Goal: Navigation & Orientation: Find specific page/section

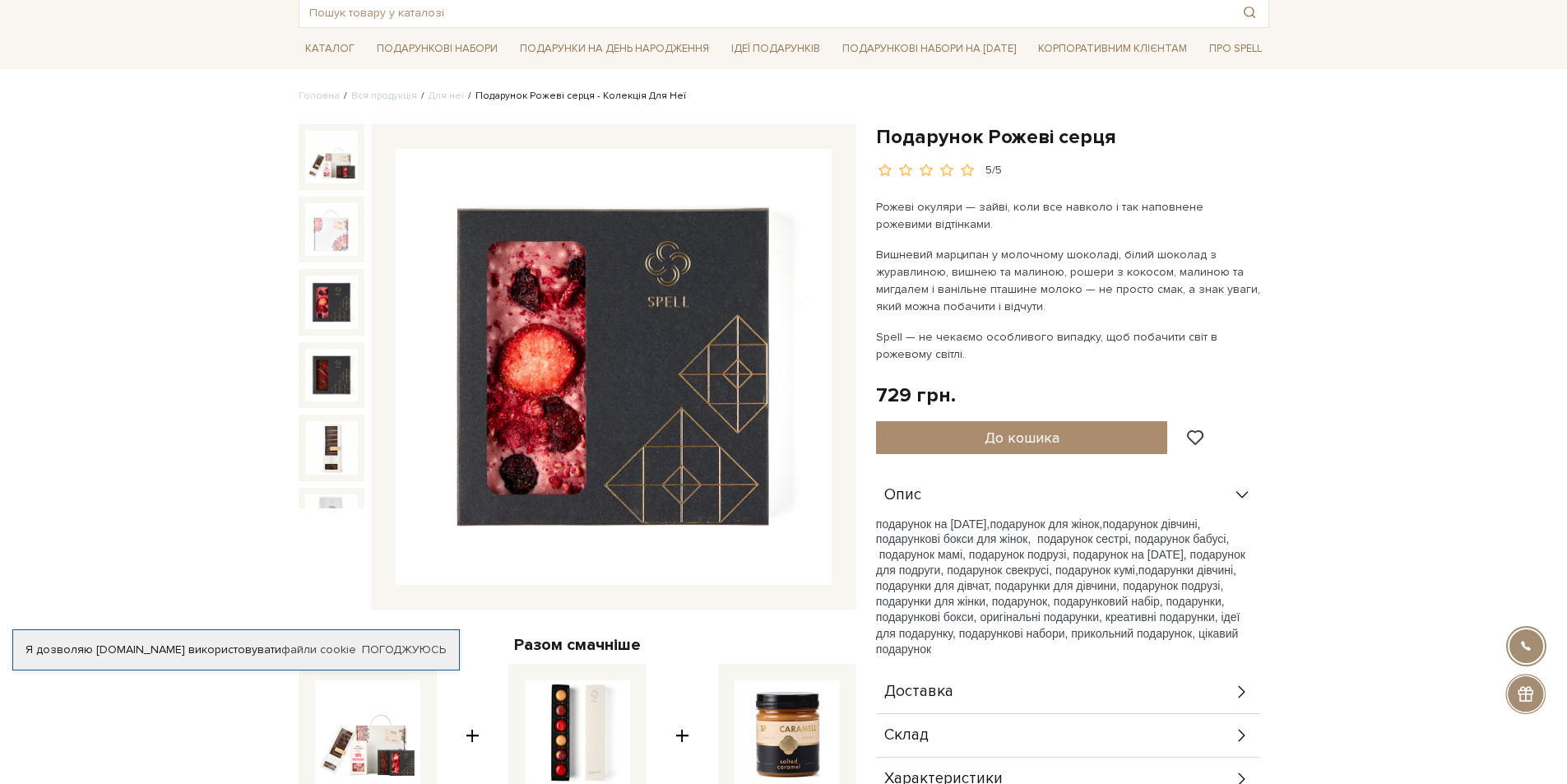
scroll to position [82, 0]
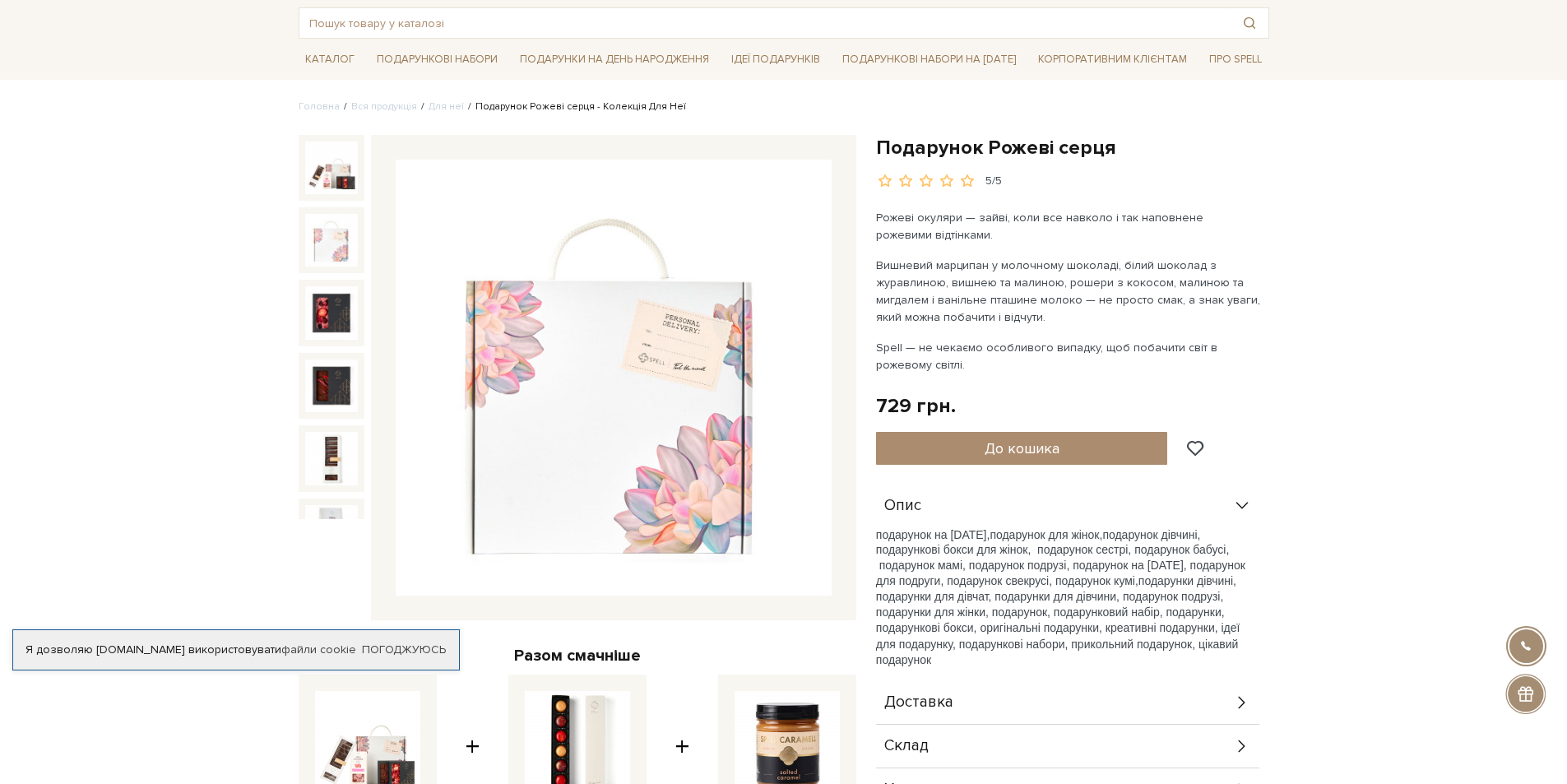
click at [317, 218] on img at bounding box center [331, 240] width 52 height 52
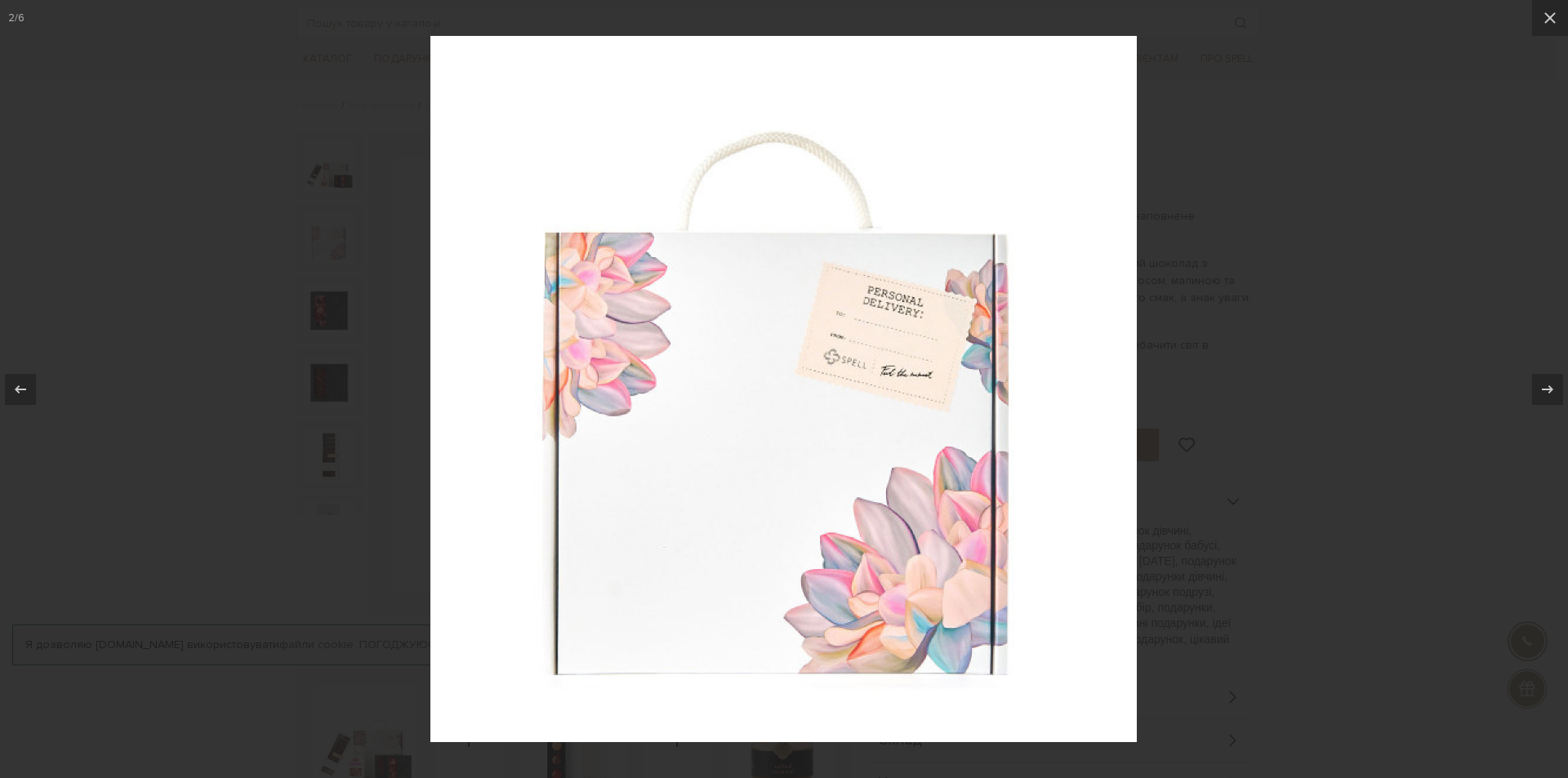
click at [318, 179] on div at bounding box center [784, 389] width 1568 height 778
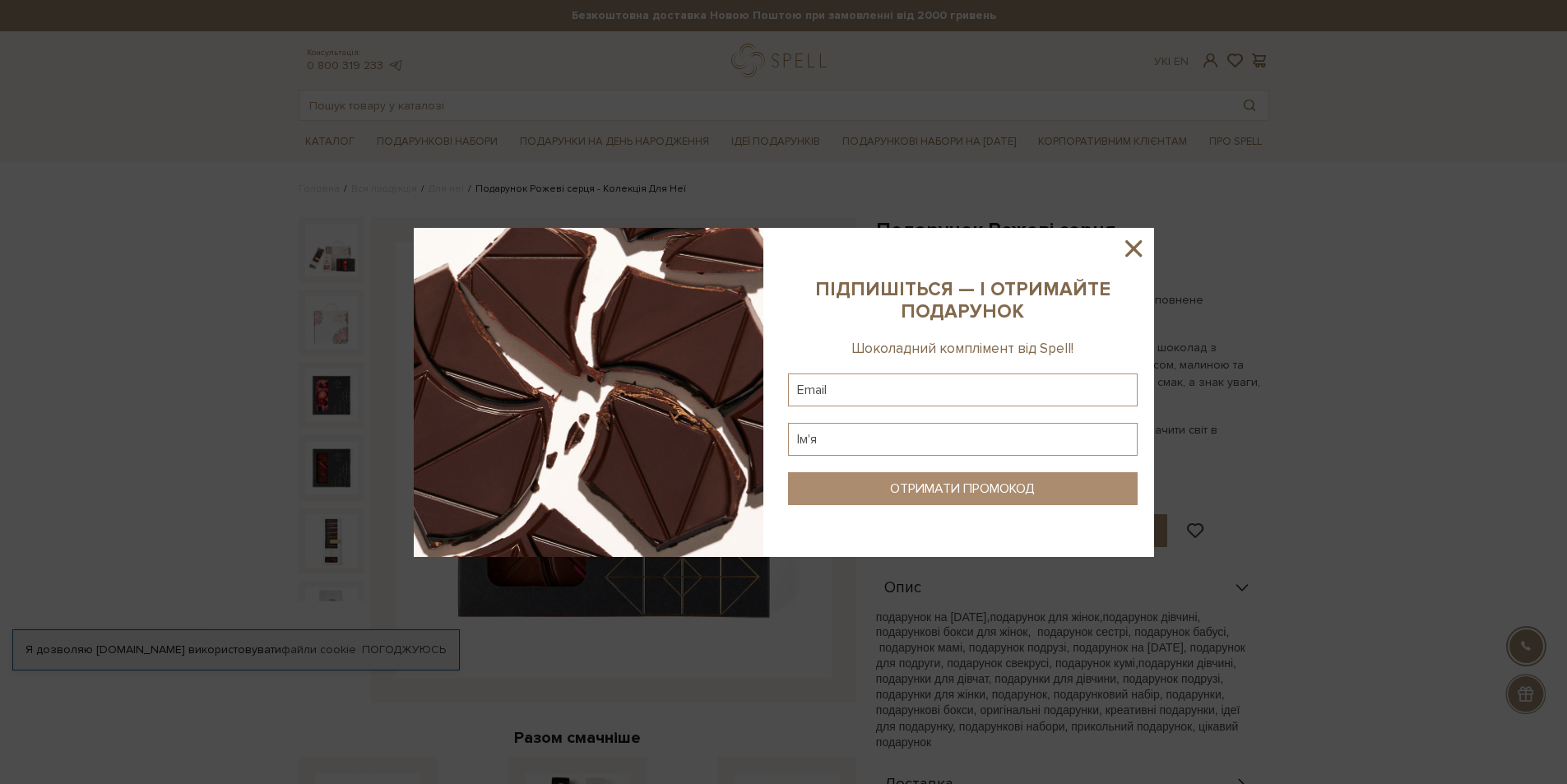
click at [1135, 243] on icon at bounding box center [1133, 248] width 28 height 28
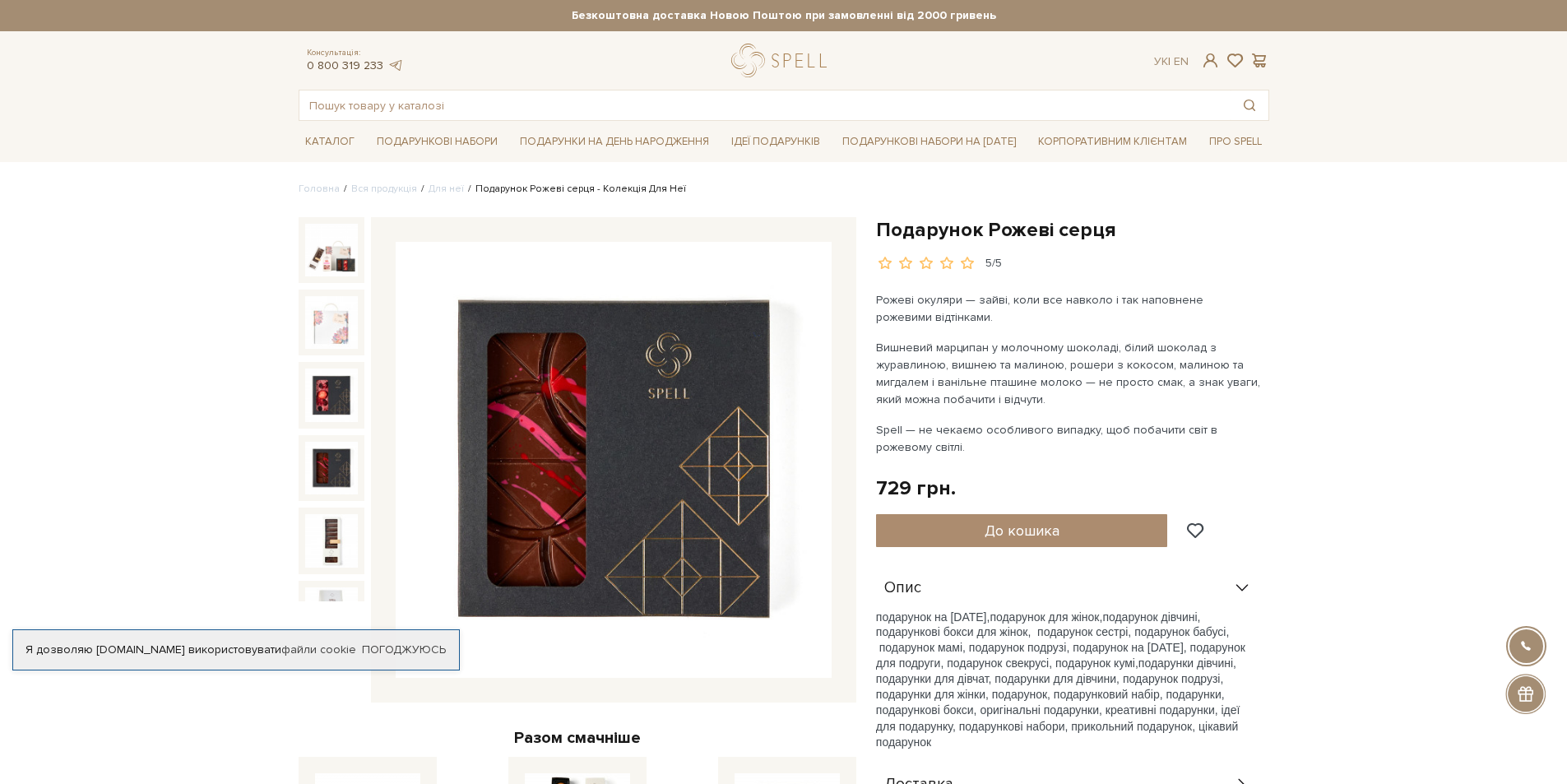
click at [375, 67] on link "0 800 319 233" at bounding box center [344, 65] width 76 height 14
click at [811, 69] on link "logo" at bounding box center [783, 60] width 103 height 33
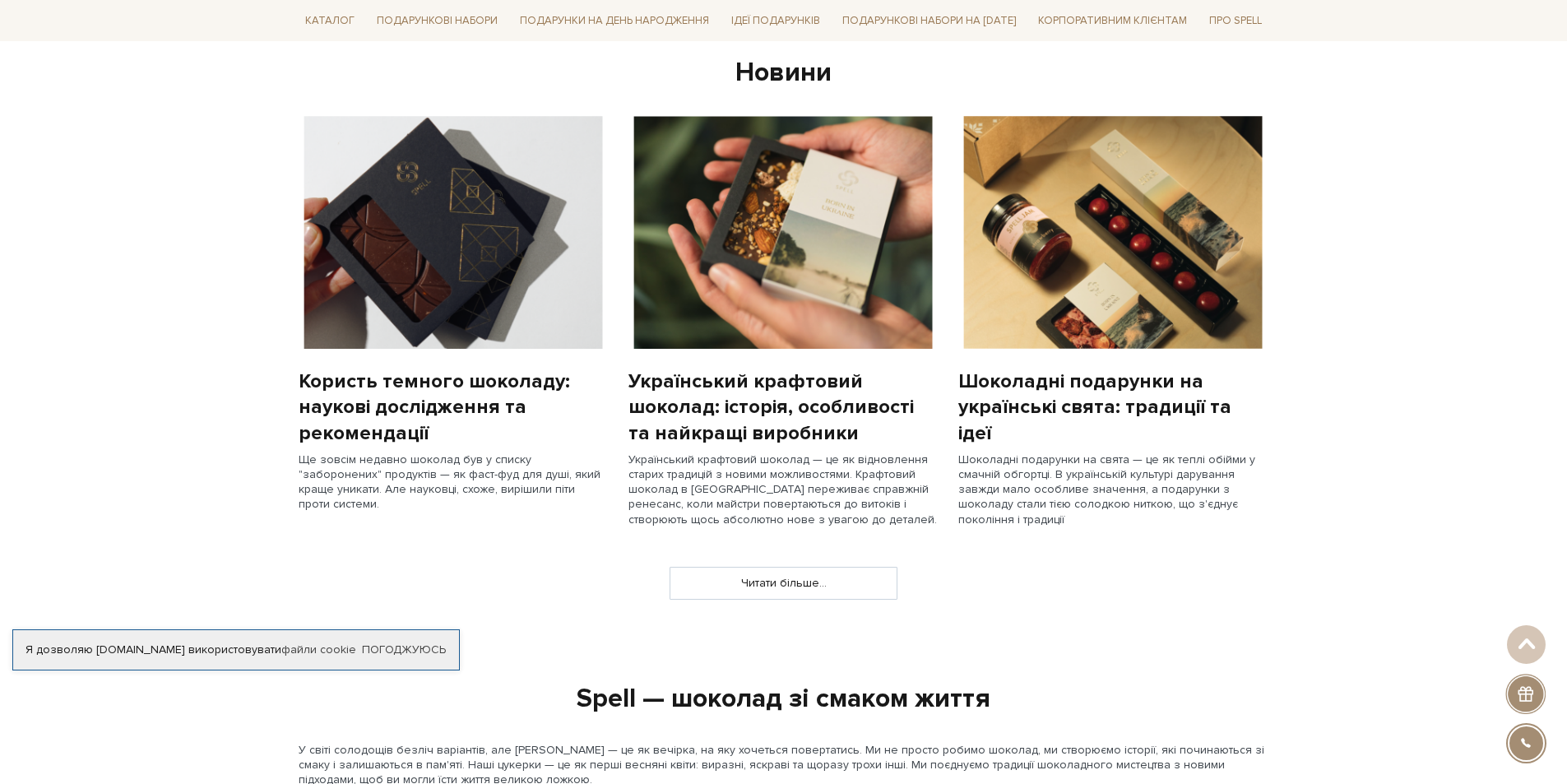
scroll to position [1234, 0]
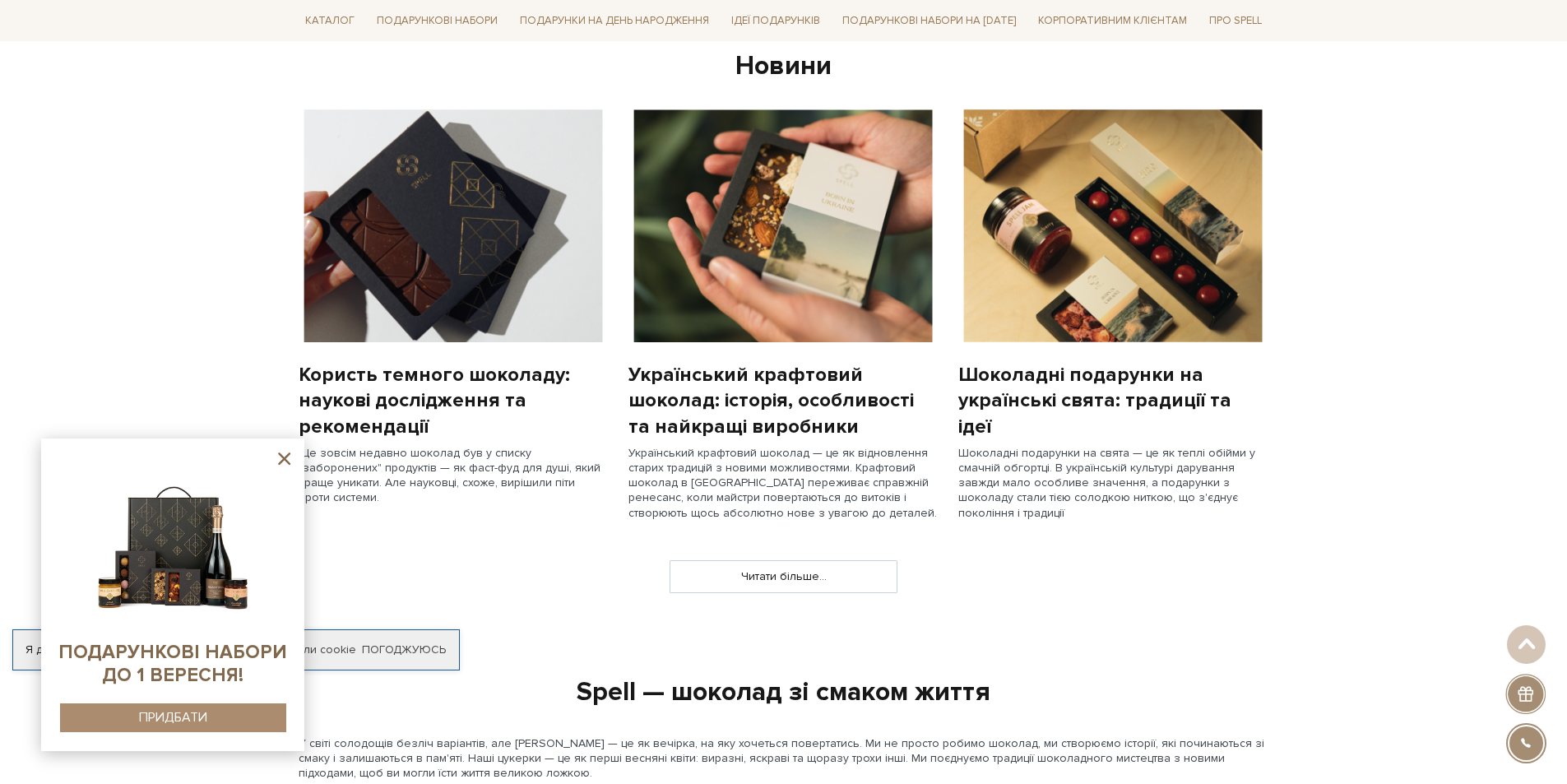
click at [287, 459] on icon at bounding box center [284, 459] width 21 height 21
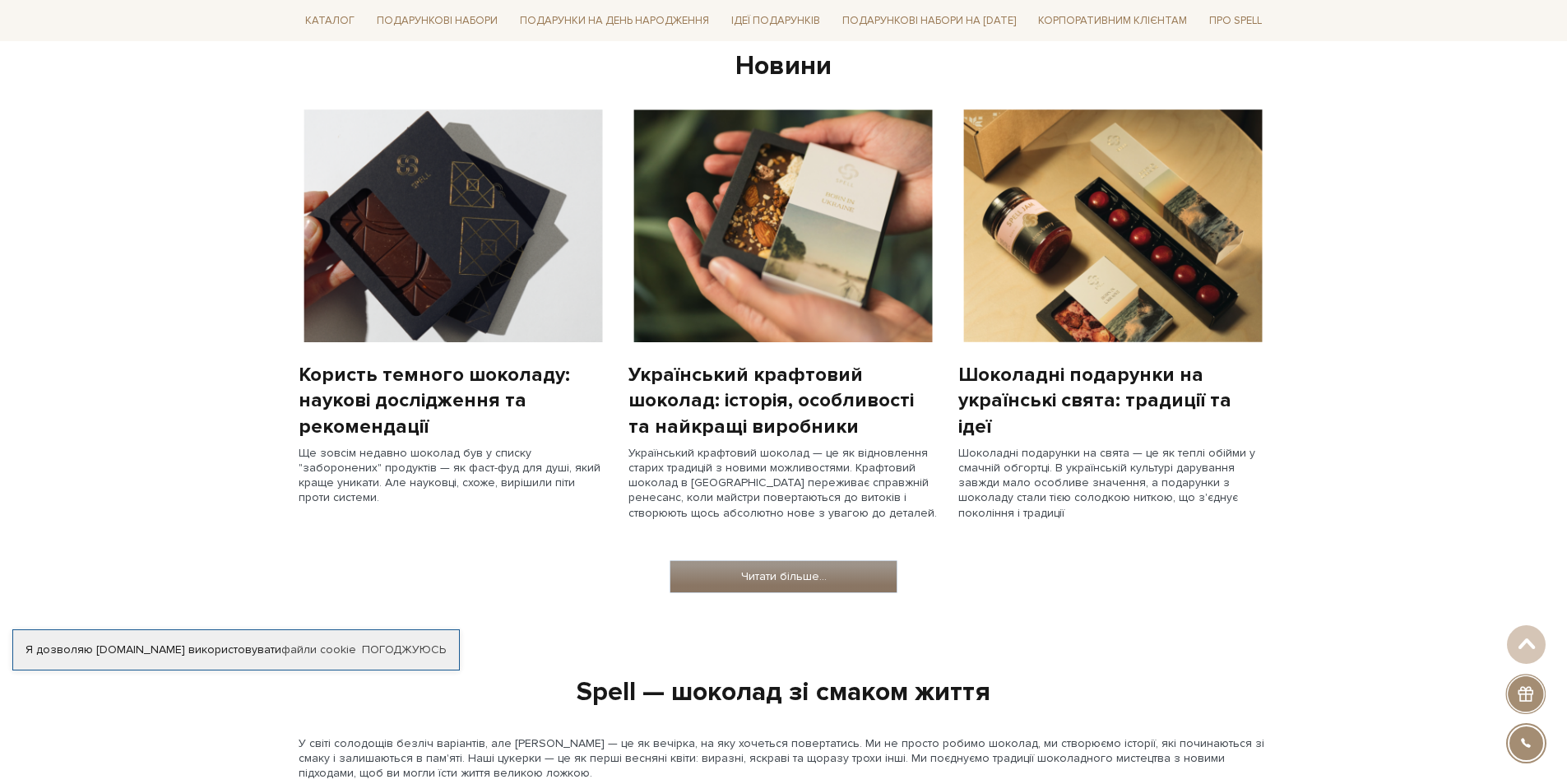
click at [804, 588] on link "Читати більше..." at bounding box center [784, 576] width 226 height 31
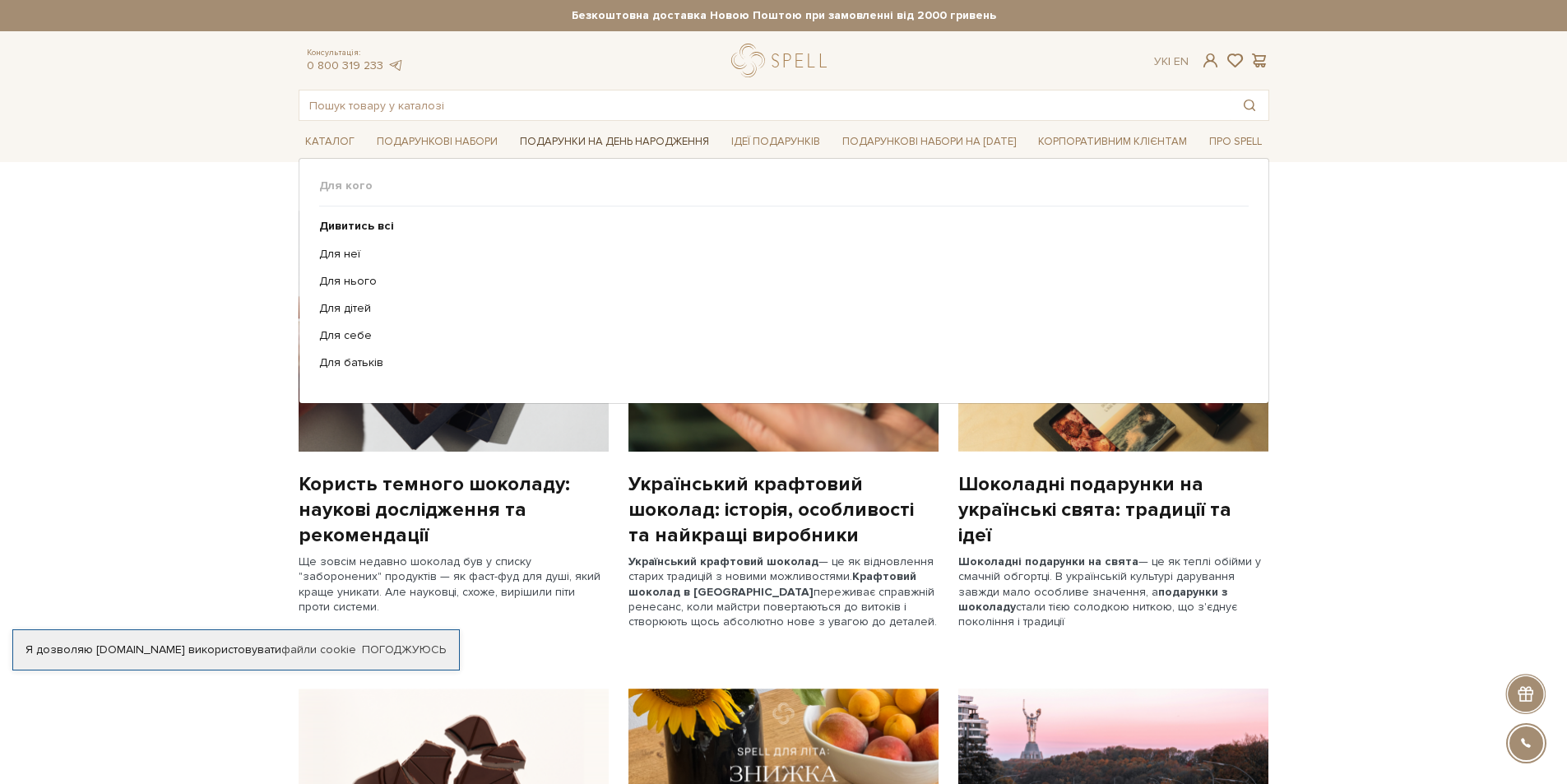
click at [654, 146] on link "Подарунки на День народження" at bounding box center [615, 142] width 203 height 26
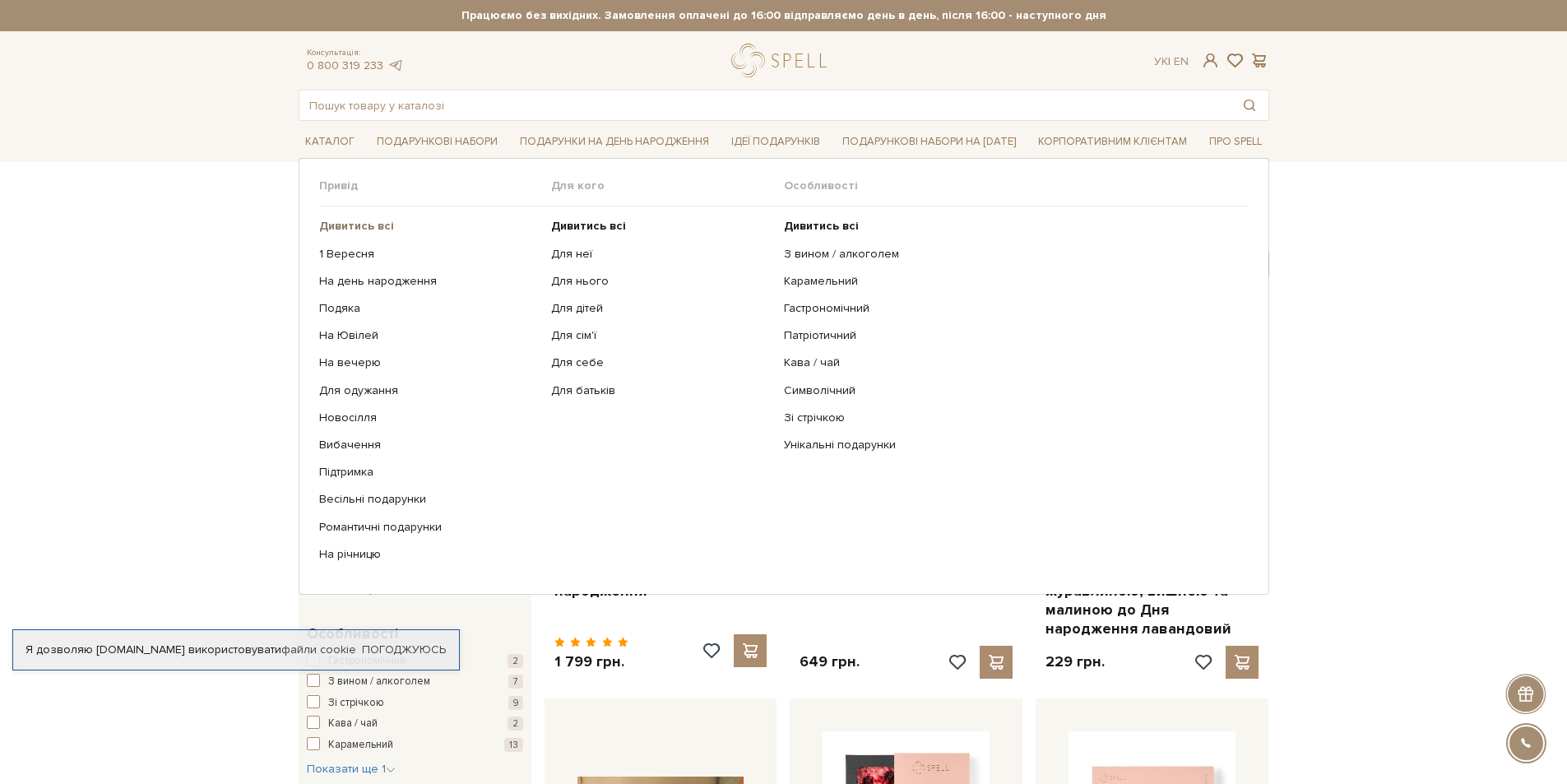
click at [381, 222] on b "Дивитись всі" at bounding box center [357, 226] width 75 height 14
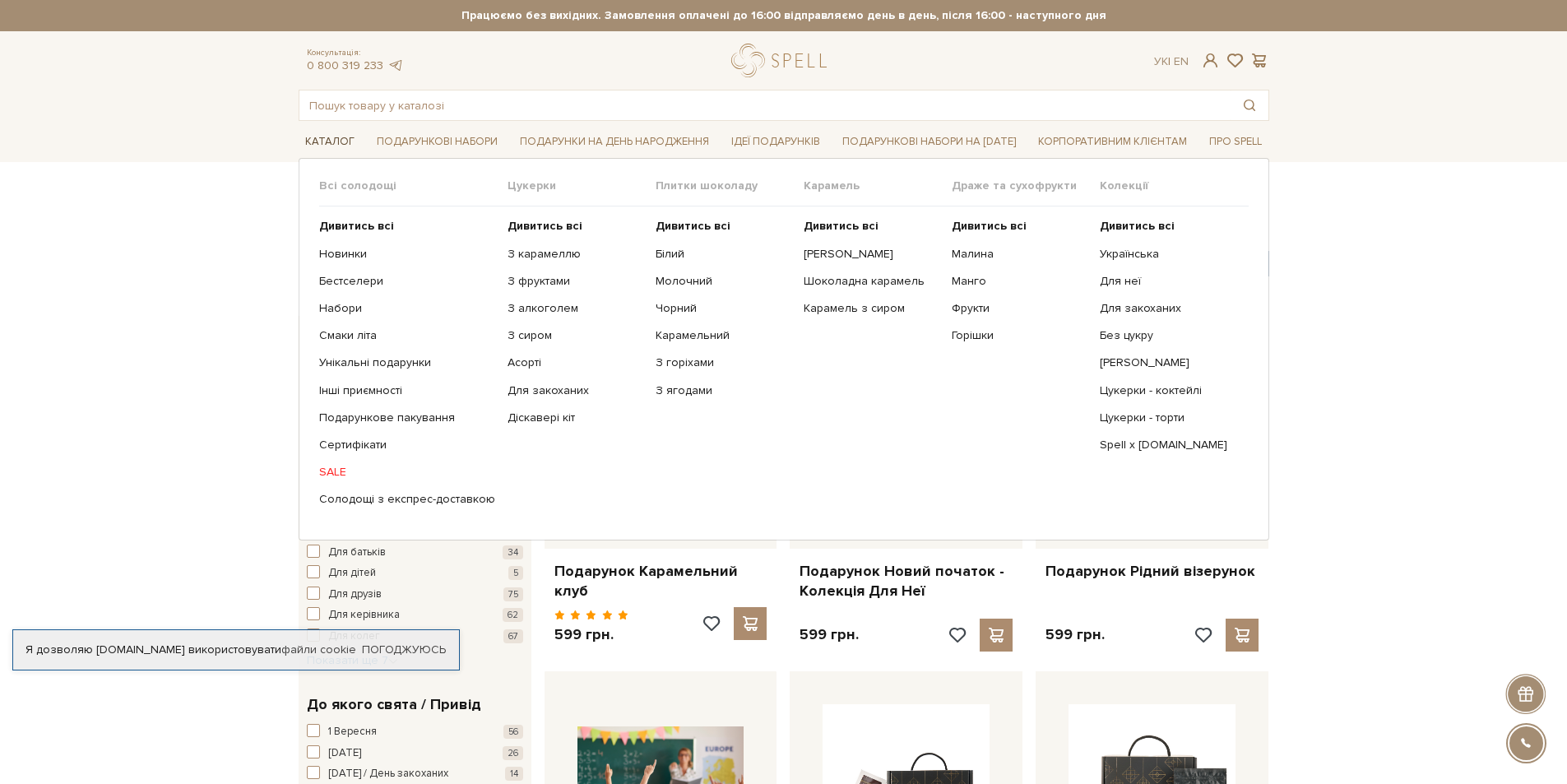
click at [330, 143] on link "Каталог" at bounding box center [330, 142] width 63 height 26
